Goal: Task Accomplishment & Management: Use online tool/utility

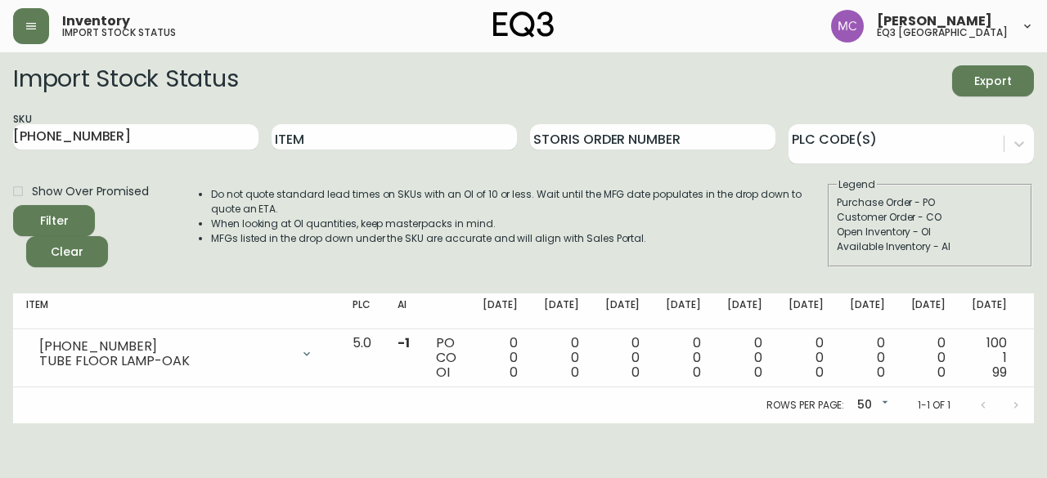
click at [132, 151] on div "SKU [PHONE_NUMBER]" at bounding box center [135, 137] width 245 height 53
drag, startPoint x: 95, startPoint y: 132, endPoint x: 0, endPoint y: 133, distance: 94.8
click at [0, 133] on main "Import Stock Status Export SKU [PHONE_NUMBER] Item Storis Order Number PLC Code…" at bounding box center [523, 237] width 1047 height 371
type input "1180-200-1-B"
click at [13, 205] on button "Filter" at bounding box center [54, 220] width 82 height 31
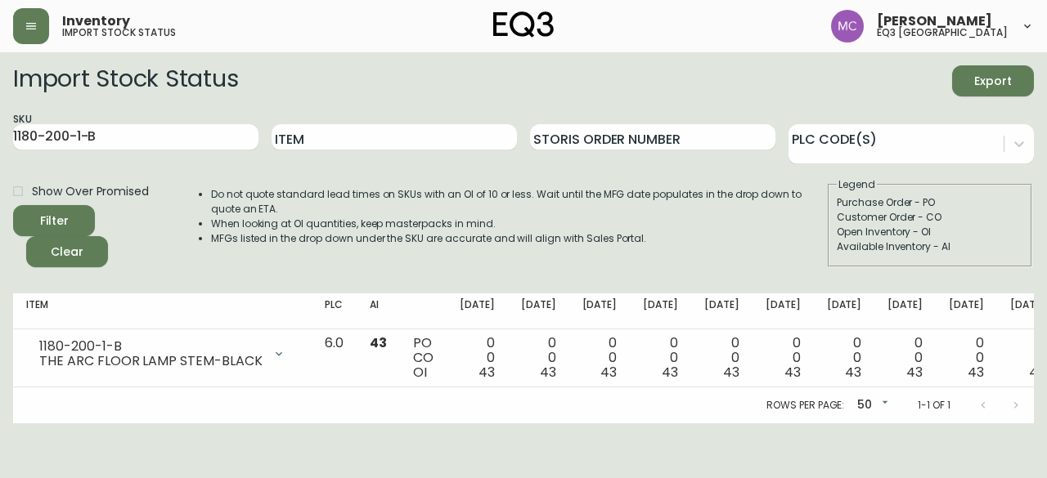
click at [13, 249] on div "Filter Clear" at bounding box center [95, 236] width 165 height 62
drag, startPoint x: 128, startPoint y: 145, endPoint x: 0, endPoint y: 126, distance: 129.7
click at [0, 126] on main "Import Stock Status Export SKU 1180-200-1-B Item Storis Order Number PLC Code(s…" at bounding box center [523, 237] width 1047 height 371
click at [0, 126] on main "Import Stock Status Export SKU Item Storis Order Number PLC Code(s) Show Over P…" at bounding box center [523, 237] width 1047 height 371
click at [29, 130] on input "SKU" at bounding box center [135, 137] width 245 height 26
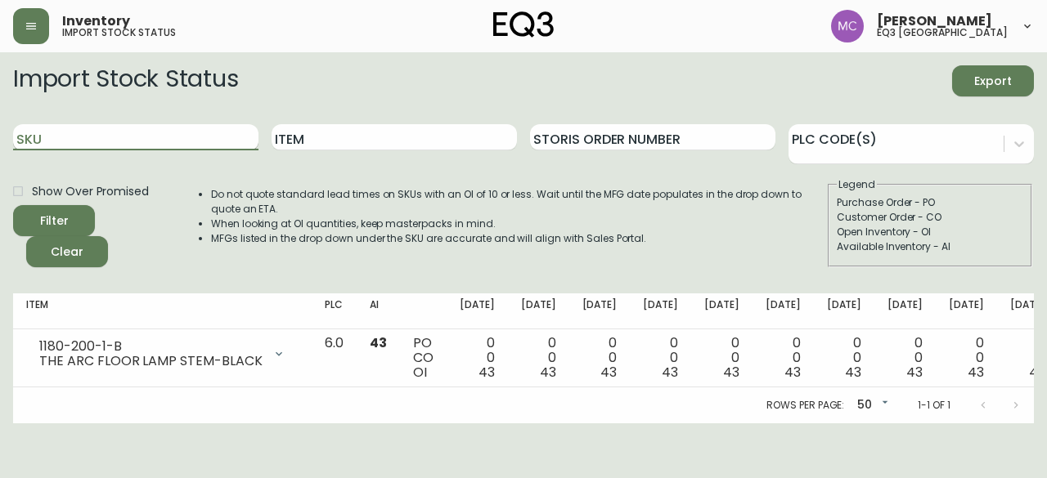
paste input "1180-200-1-A"
click at [29, 130] on input "1180-200-1-A" at bounding box center [135, 137] width 245 height 26
click at [13, 205] on button "Filter" at bounding box center [54, 220] width 82 height 31
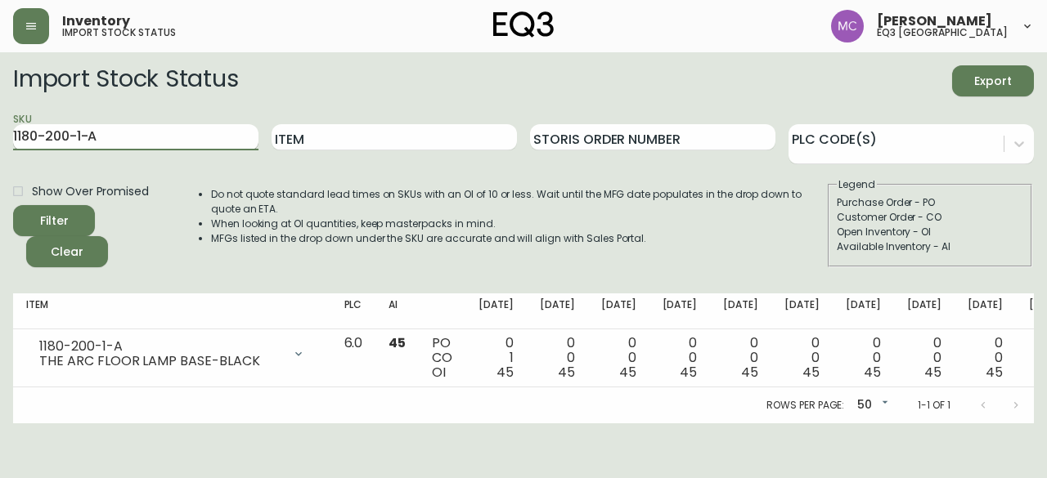
click at [106, 125] on input "1180-200-1-A" at bounding box center [135, 137] width 245 height 26
type input "1180-200-1-c"
click at [13, 205] on button "Filter" at bounding box center [54, 220] width 82 height 31
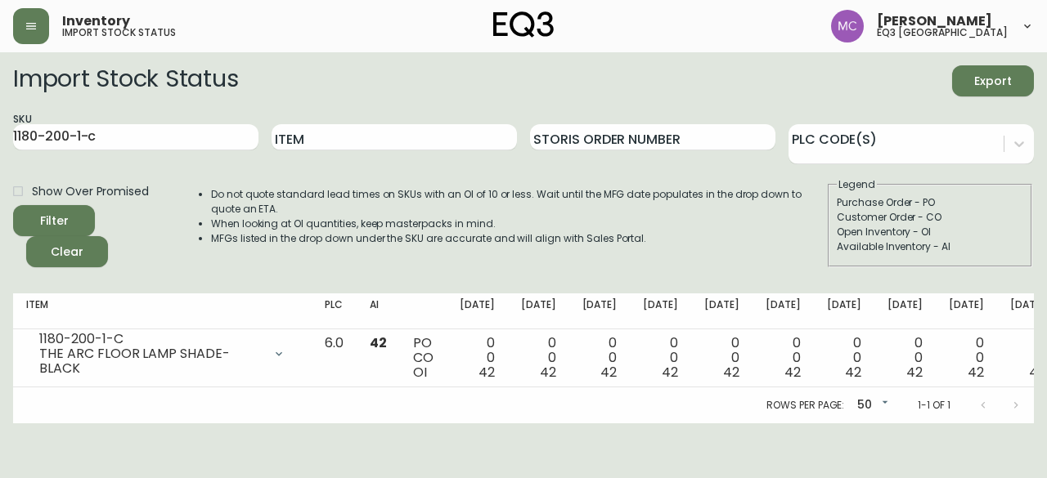
click at [998, 206] on div "Purchase Order - PO" at bounding box center [929, 202] width 186 height 15
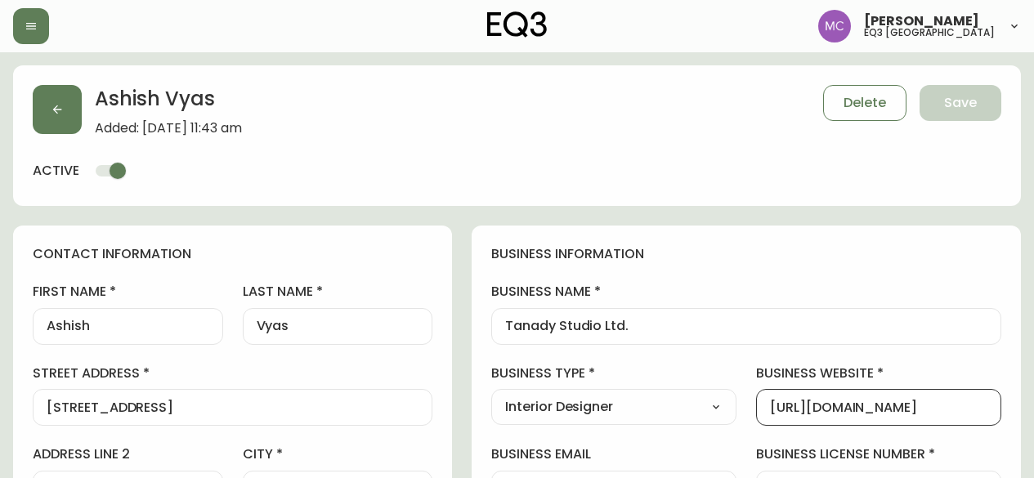
select select "BC"
select select "CA"
select select "CA_EN"
select select "Outreach from a Trade Rep"
select select "Interior Designer"
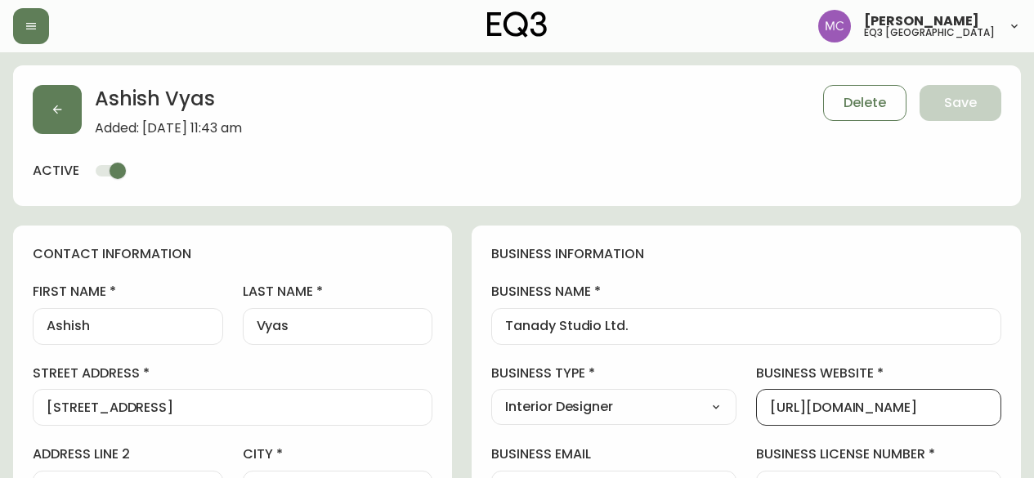
select select "cjw10z96p001r6gs00juufhhe"
select select "false"
